Goal: Use online tool/utility: Utilize a website feature to perform a specific function

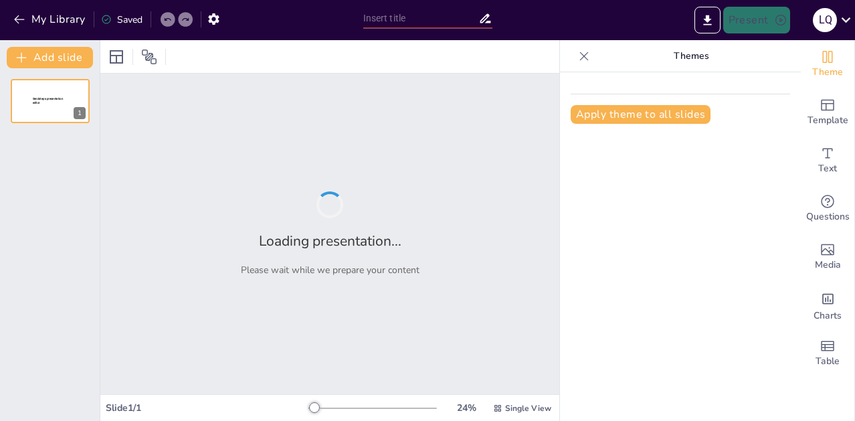
type input "Imported MARCOOO PRACTICO 100% . siguer.pptx"
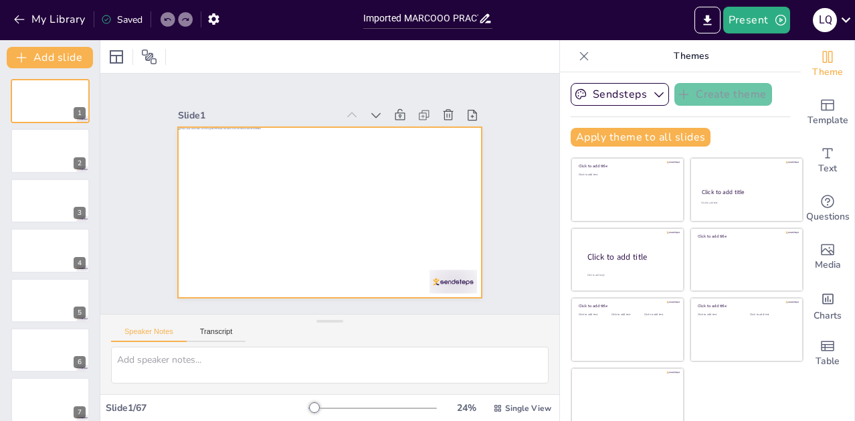
click at [341, 209] on div at bounding box center [317, 180] width 339 height 330
click at [397, 182] on div at bounding box center [315, 205] width 317 height 346
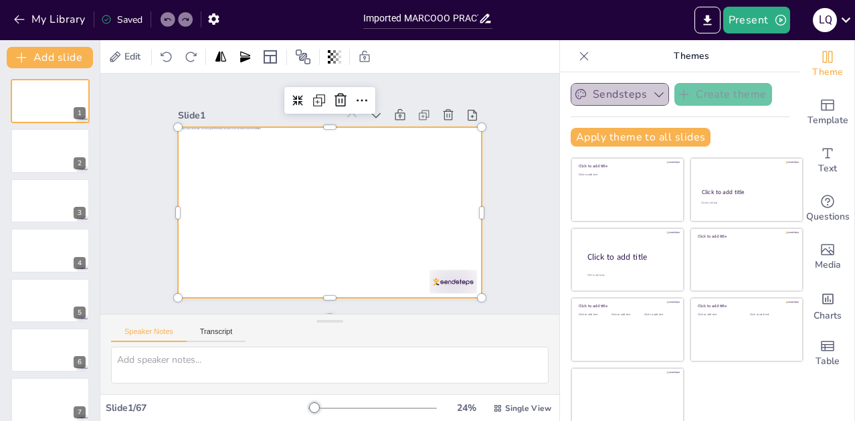
click at [652, 92] on icon "button" at bounding box center [658, 94] width 13 height 13
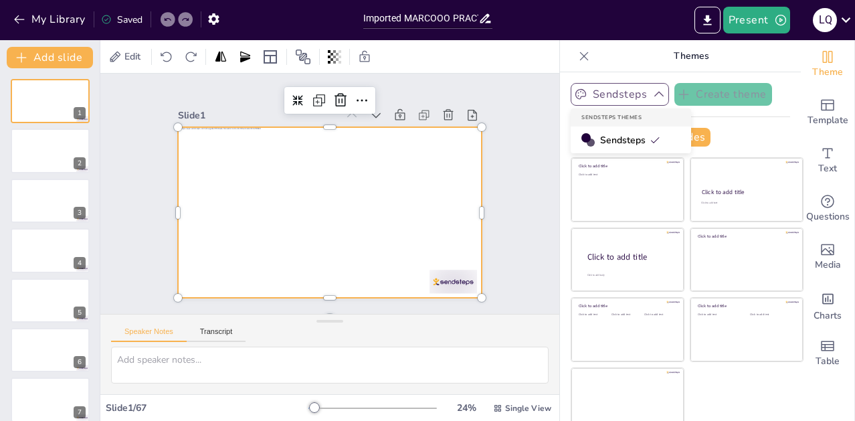
click at [652, 92] on icon "button" at bounding box center [658, 94] width 13 height 13
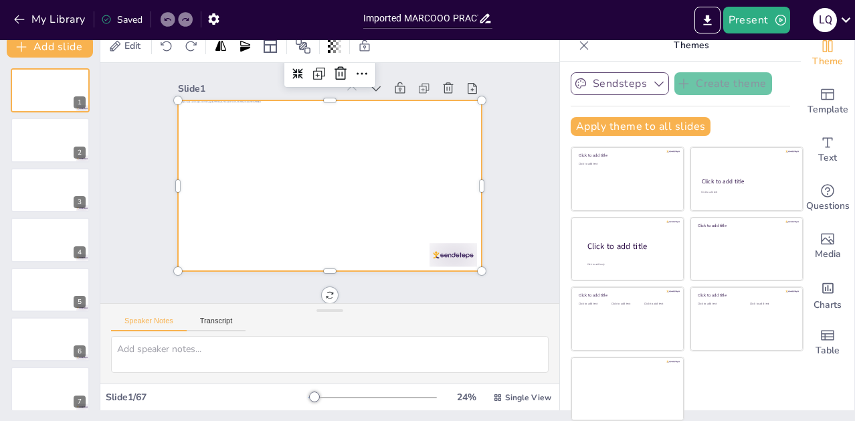
scroll to position [21, 0]
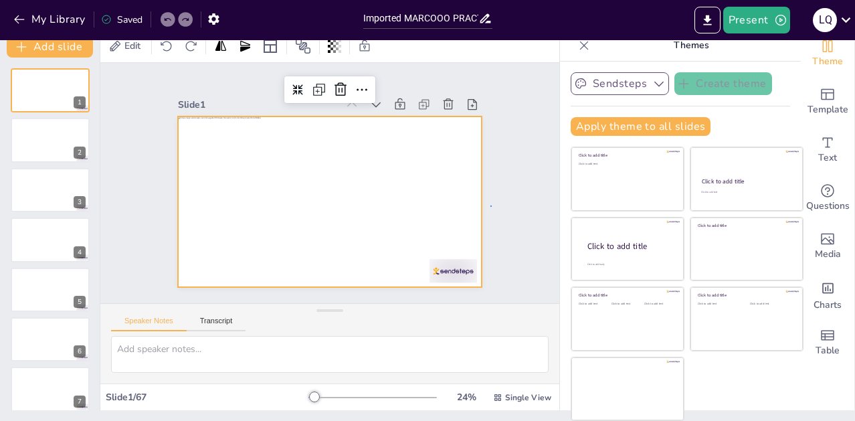
click at [471, 184] on div "Slide 1 Slide 2 Slide 3 Slide 4 Slide 5 Slide 6 Slide 7 Slide 8 Slide 9 Slide 1…" at bounding box center [330, 184] width 282 height 414
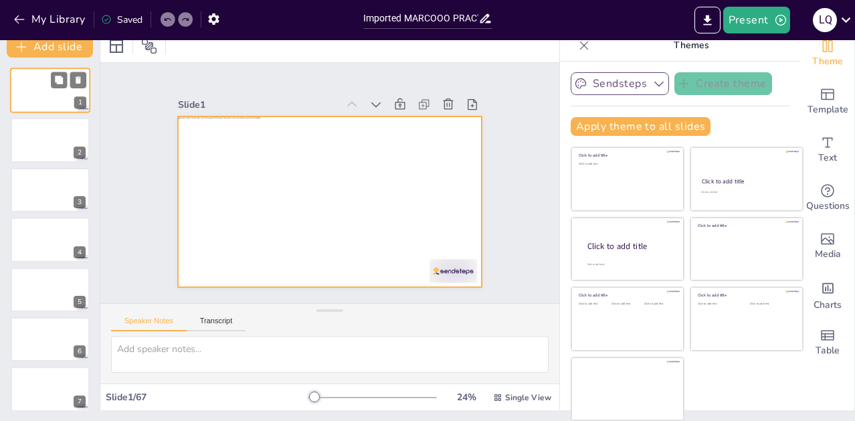
click at [55, 92] on div at bounding box center [50, 91] width 80 height 46
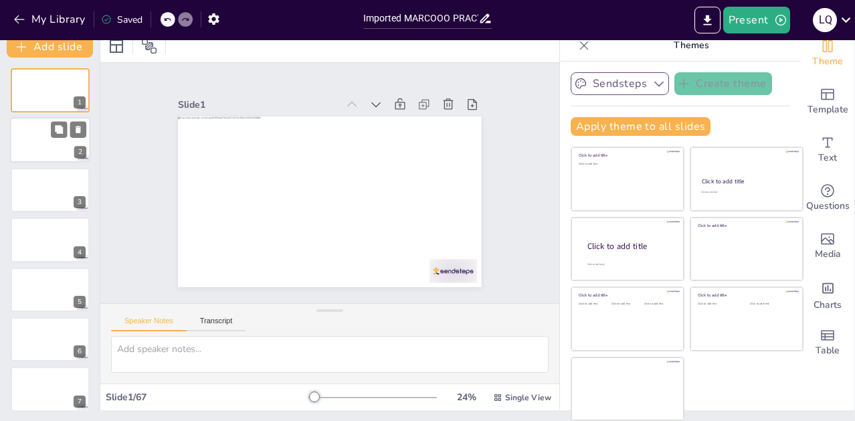
click at [66, 149] on div at bounding box center [50, 141] width 80 height 46
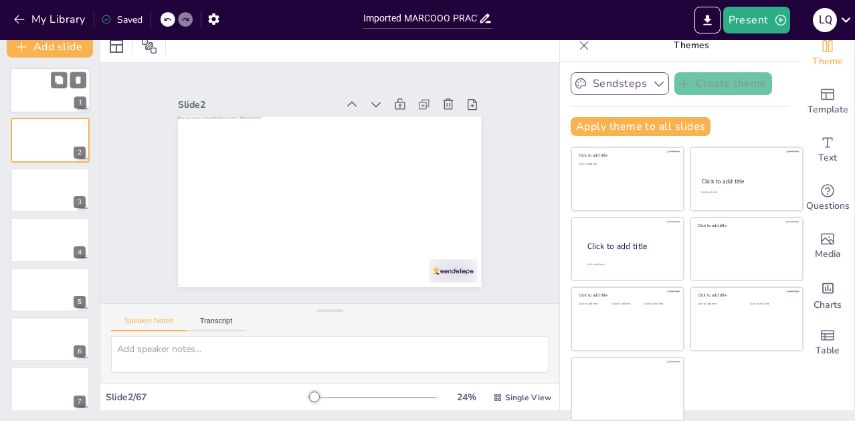
click at [58, 107] on div at bounding box center [50, 91] width 80 height 46
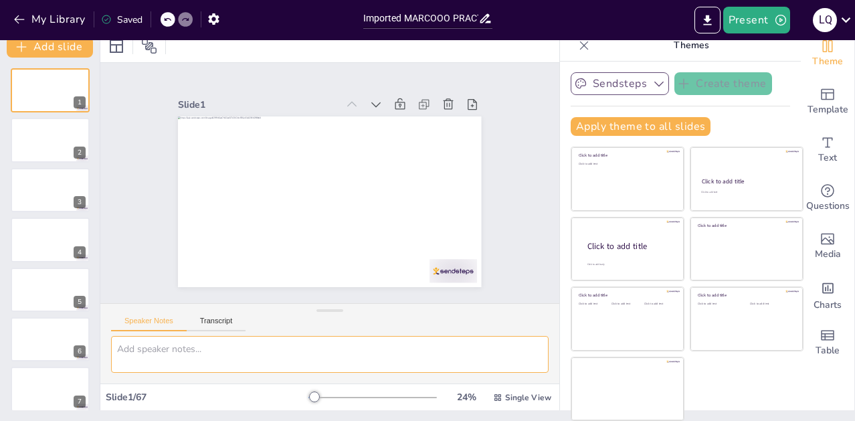
click at [196, 357] on textarea at bounding box center [330, 354] width 438 height 37
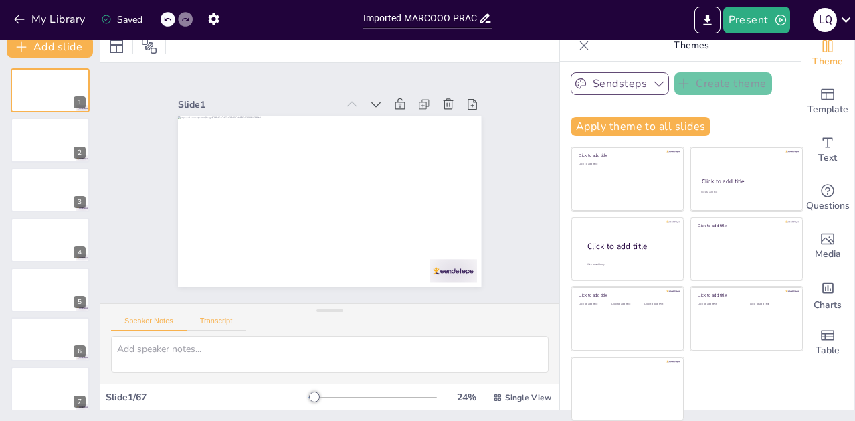
click at [229, 320] on button "Transcript" at bounding box center [217, 324] width 60 height 15
click at [149, 324] on button "Speaker Notes" at bounding box center [149, 324] width 76 height 15
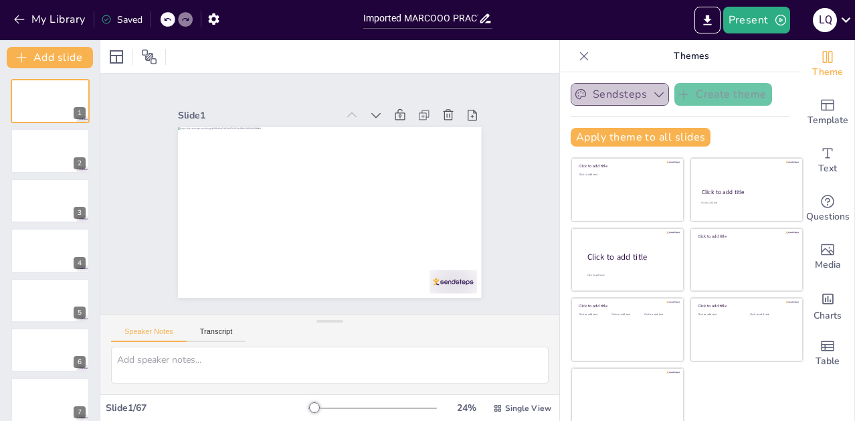
click at [628, 94] on button "Sendsteps" at bounding box center [620, 94] width 98 height 23
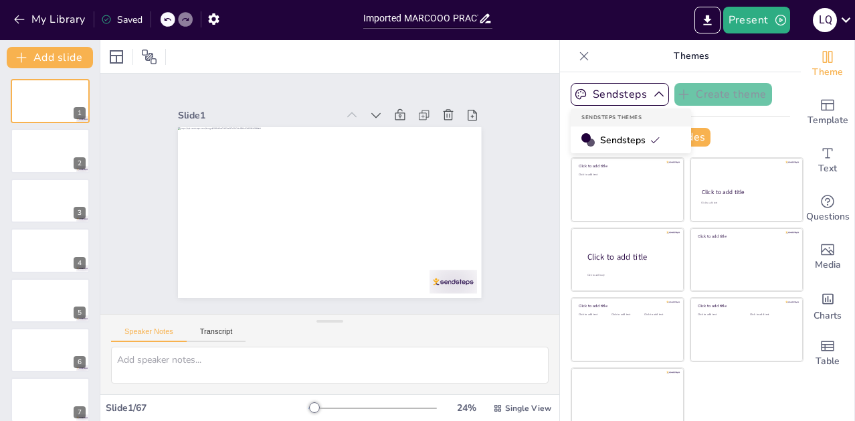
click at [601, 139] on span "Sendsteps" at bounding box center [630, 140] width 60 height 13
click at [665, 132] on button "Apply theme to all slides" at bounding box center [641, 137] width 140 height 19
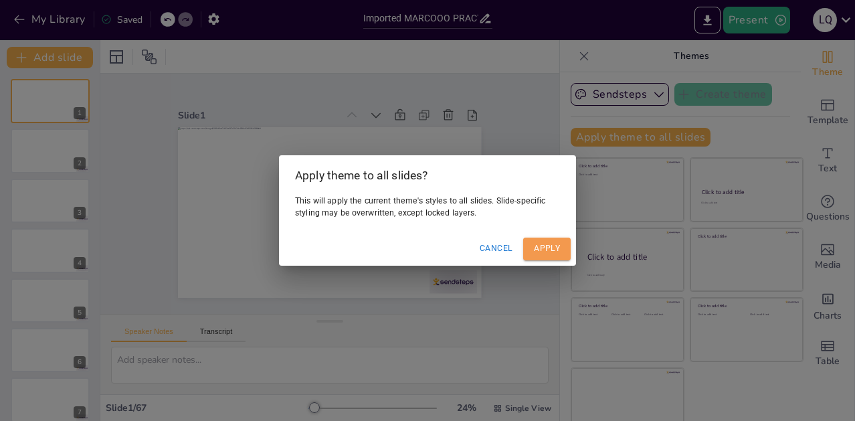
click at [551, 248] on button "Apply" at bounding box center [547, 249] width 48 height 22
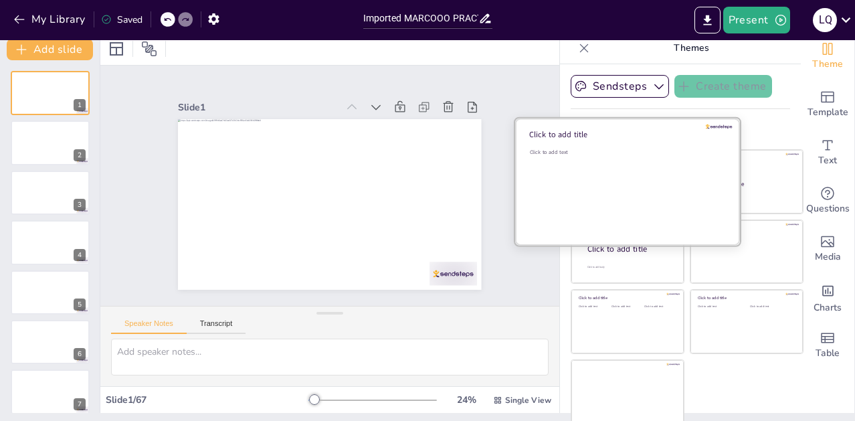
scroll to position [11, 0]
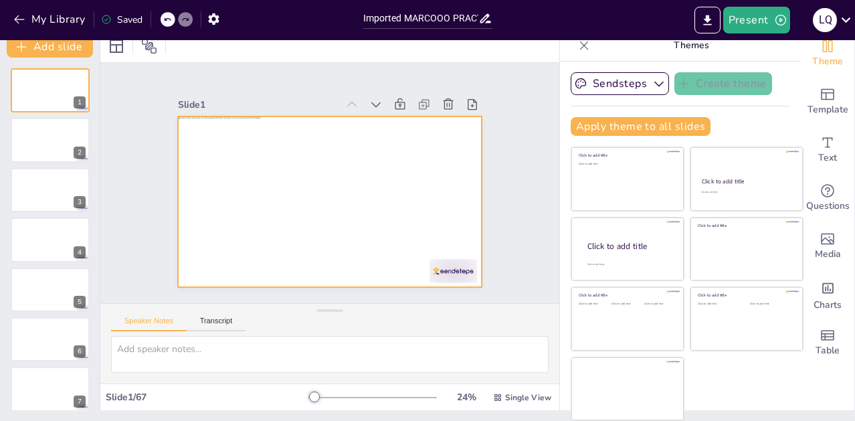
click at [185, 137] on div at bounding box center [339, 166] width 348 height 299
